Goal: Transaction & Acquisition: Purchase product/service

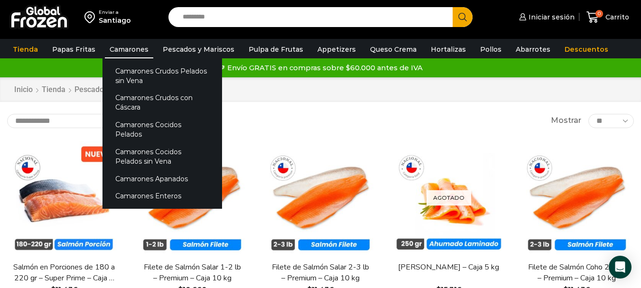
click at [125, 52] on link "Camarones" at bounding box center [129, 49] width 48 height 18
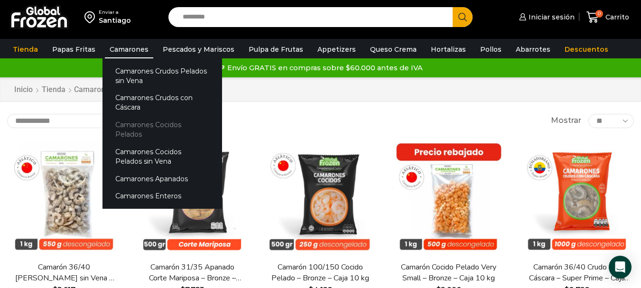
click at [174, 124] on link "Camarones Cocidos Pelados" at bounding box center [161, 129] width 119 height 27
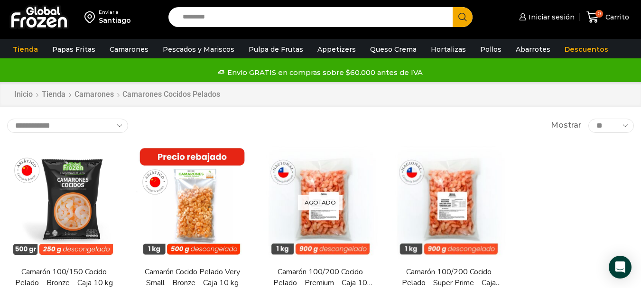
scroll to position [47, 0]
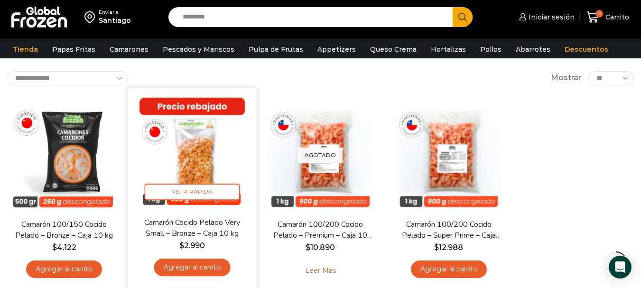
click at [201, 269] on link "Agregar al carrito" at bounding box center [192, 267] width 76 height 18
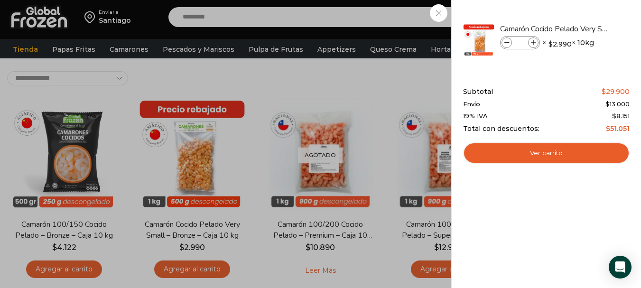
click at [584, 9] on div "1 Carrito 1 1 Shopping Cart *" at bounding box center [607, 17] width 47 height 22
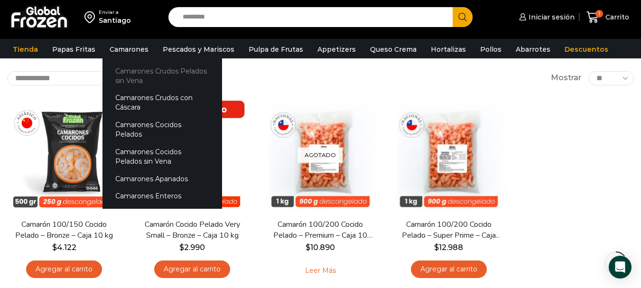
click at [167, 75] on link "Camarones Crudos Pelados sin Vena" at bounding box center [161, 75] width 119 height 27
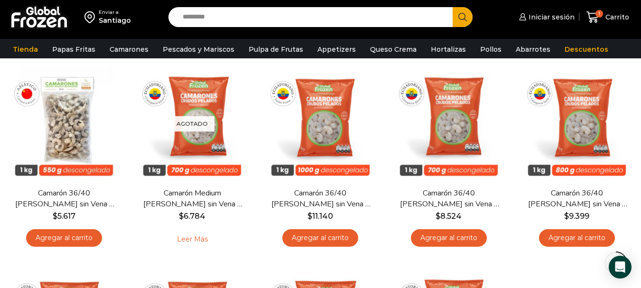
scroll to position [95, 0]
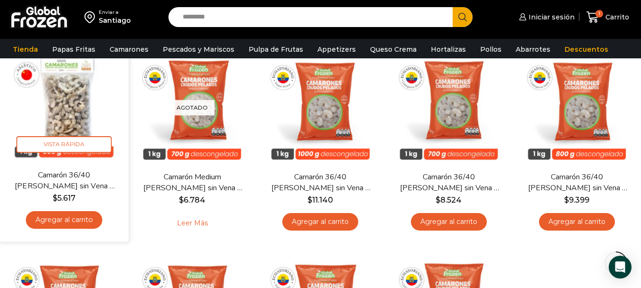
click at [74, 220] on link "Agregar al carrito" at bounding box center [64, 220] width 76 height 18
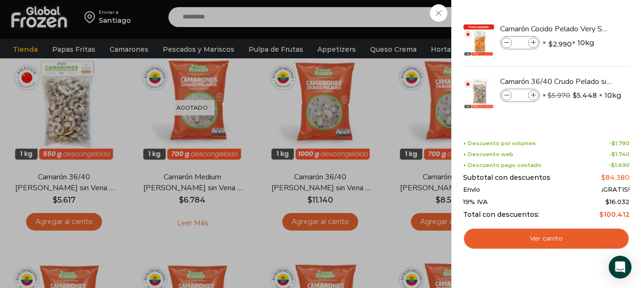
click at [584, 15] on div "2 Carrito 2 2 Shopping Cart *" at bounding box center [607, 17] width 47 height 22
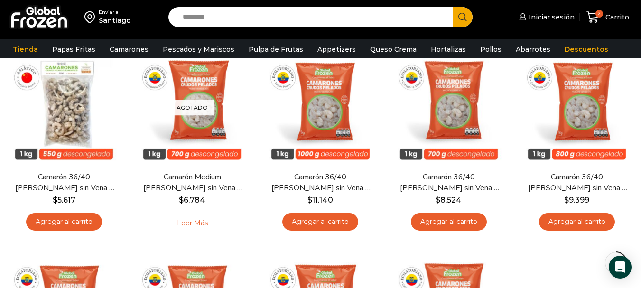
click at [327, 22] on input "Search input" at bounding box center [313, 17] width 270 height 20
type input "****"
click at [452, 7] on button "Search" at bounding box center [462, 17] width 20 height 20
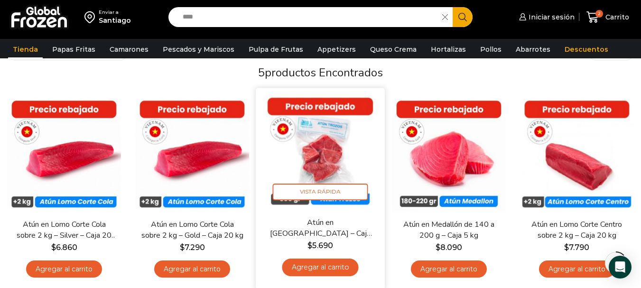
scroll to position [95, 0]
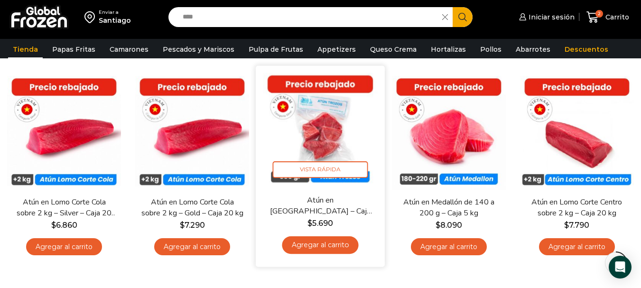
click at [321, 246] on link "Agregar al carrito" at bounding box center [320, 245] width 76 height 18
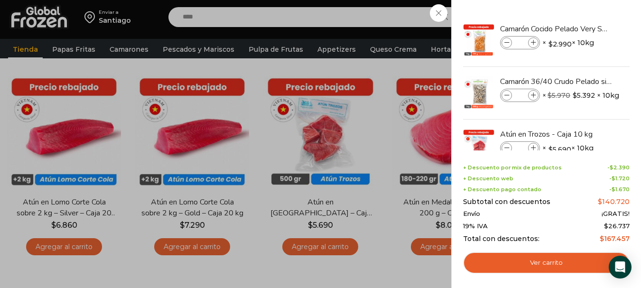
click at [584, 17] on div "3 Carrito 3 3 Shopping Cart *" at bounding box center [607, 17] width 47 height 22
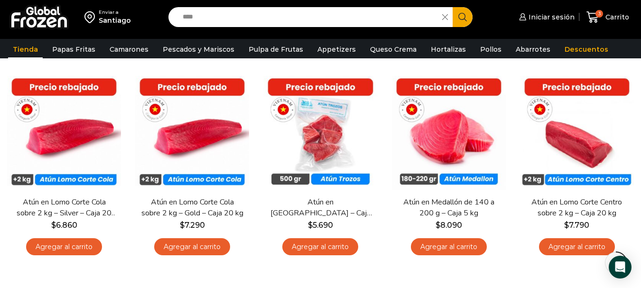
click at [229, 17] on input "****" at bounding box center [307, 17] width 259 height 20
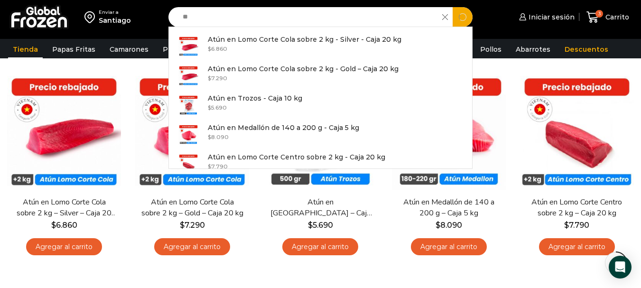
type input "*"
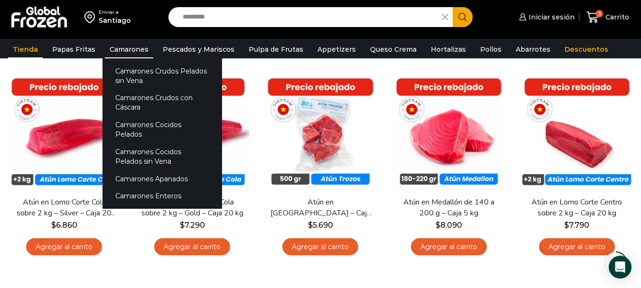
click at [128, 45] on link "Camarones" at bounding box center [129, 49] width 48 height 18
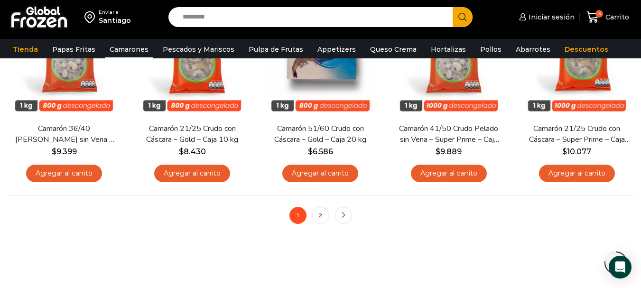
scroll to position [759, 0]
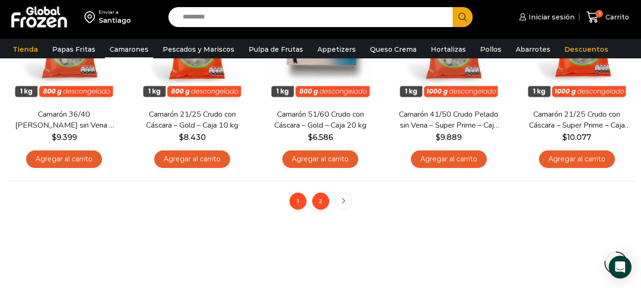
click at [321, 201] on link "2" at bounding box center [320, 201] width 17 height 17
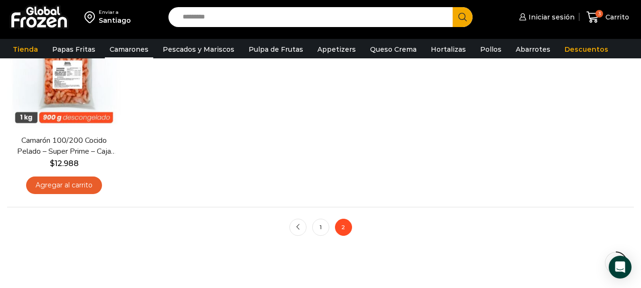
scroll to position [379, 0]
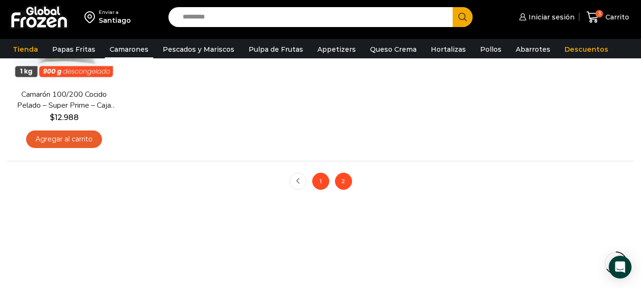
click at [315, 182] on link "1" at bounding box center [320, 181] width 17 height 17
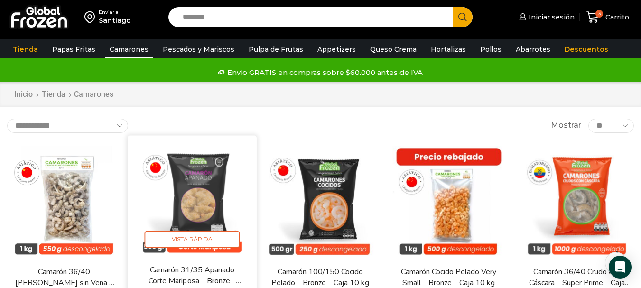
scroll to position [95, 0]
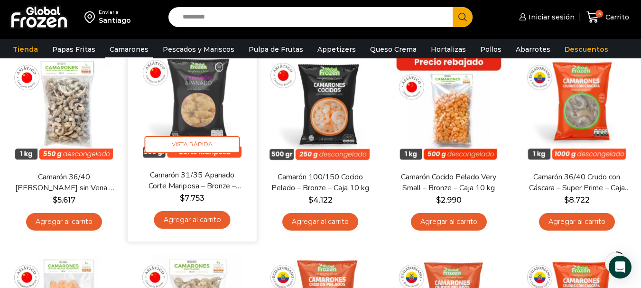
click at [205, 219] on link "Agregar al carrito" at bounding box center [192, 220] width 76 height 18
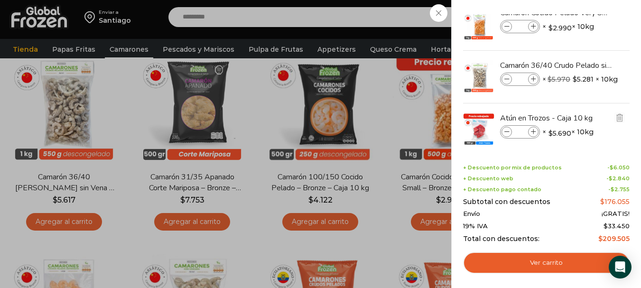
scroll to position [0, 0]
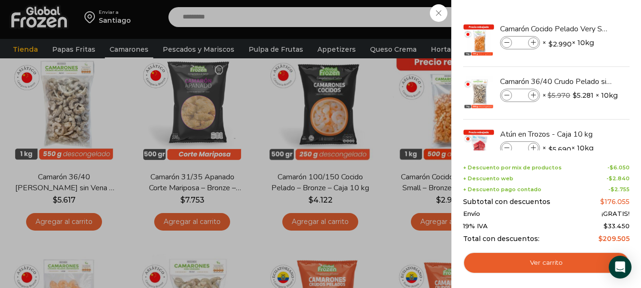
click at [584, 12] on div "4 Carrito 4 4 Shopping Cart *" at bounding box center [607, 17] width 47 height 22
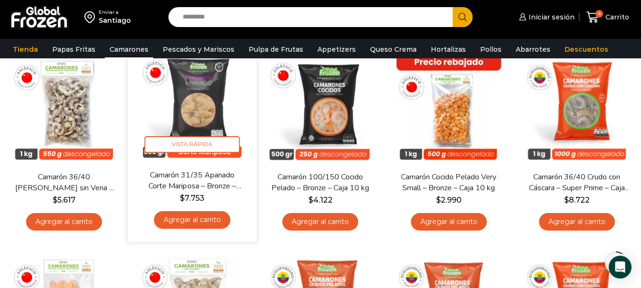
click at [202, 102] on img at bounding box center [192, 104] width 115 height 115
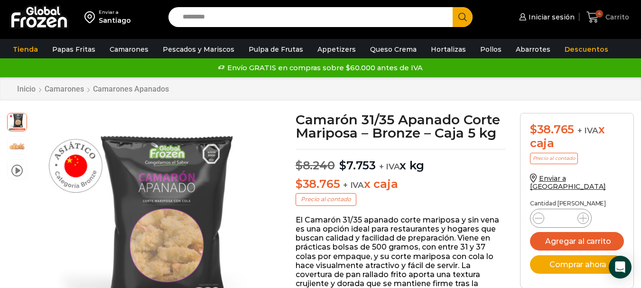
click at [603, 12] on span "4" at bounding box center [599, 14] width 8 height 8
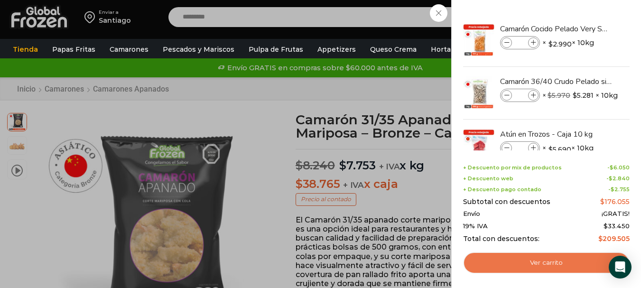
click at [512, 257] on link "Ver carrito" at bounding box center [546, 263] width 166 height 22
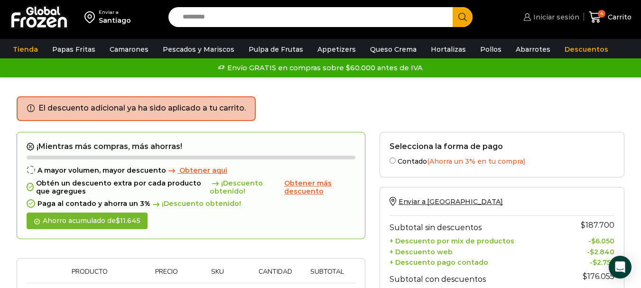
click at [542, 19] on span "Iniciar sesión" at bounding box center [555, 16] width 48 height 9
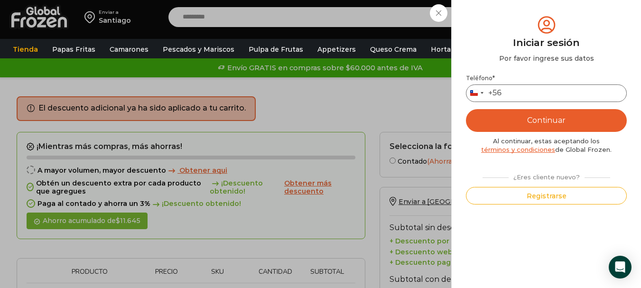
click at [531, 93] on input "Teléfono *" at bounding box center [546, 93] width 161 height 18
type input "*********"
click at [568, 123] on button "Continuar" at bounding box center [546, 120] width 161 height 23
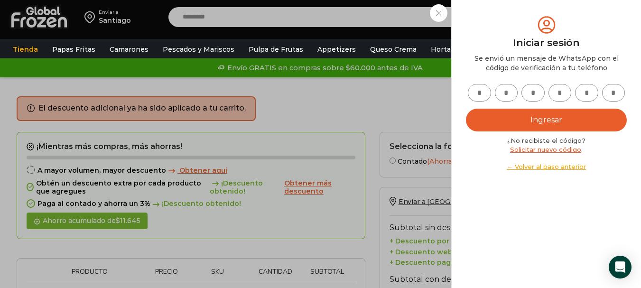
click at [476, 98] on input "text" at bounding box center [479, 93] width 23 height 18
type input "*"
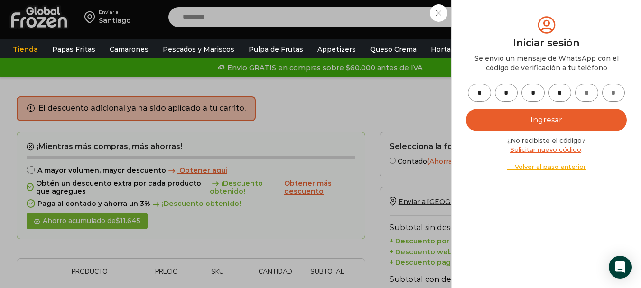
type input "*"
click at [532, 113] on button "Ingresar" at bounding box center [546, 120] width 161 height 23
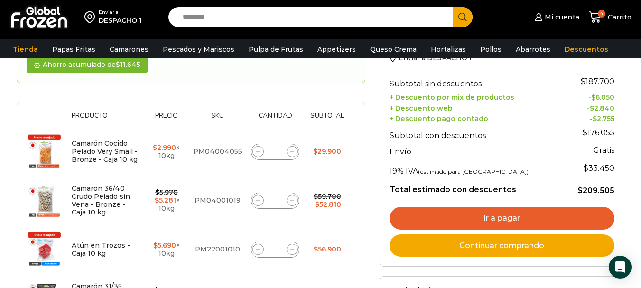
scroll to position [142, 0]
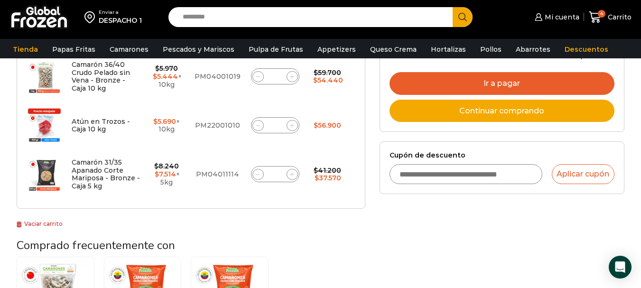
scroll to position [237, 0]
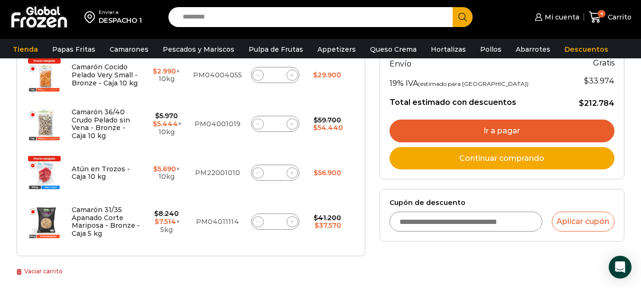
click at [497, 125] on link "Ir a pagar" at bounding box center [501, 130] width 225 height 23
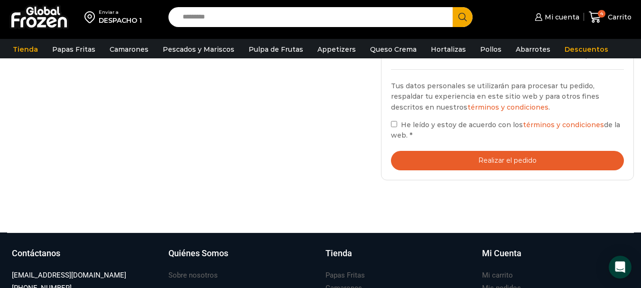
scroll to position [474, 0]
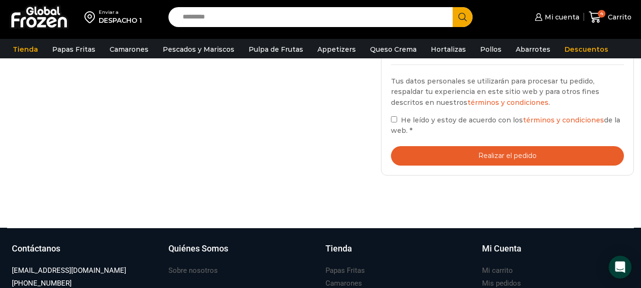
click at [510, 157] on button "Realizar el pedido" at bounding box center [507, 155] width 233 height 19
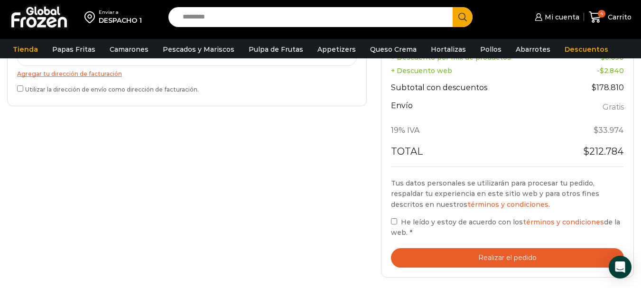
scroll to position [409, 0]
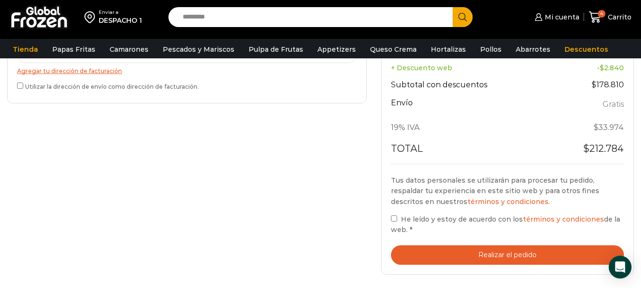
click at [475, 256] on button "Realizar el pedido" at bounding box center [507, 254] width 233 height 19
